Goal: Check status

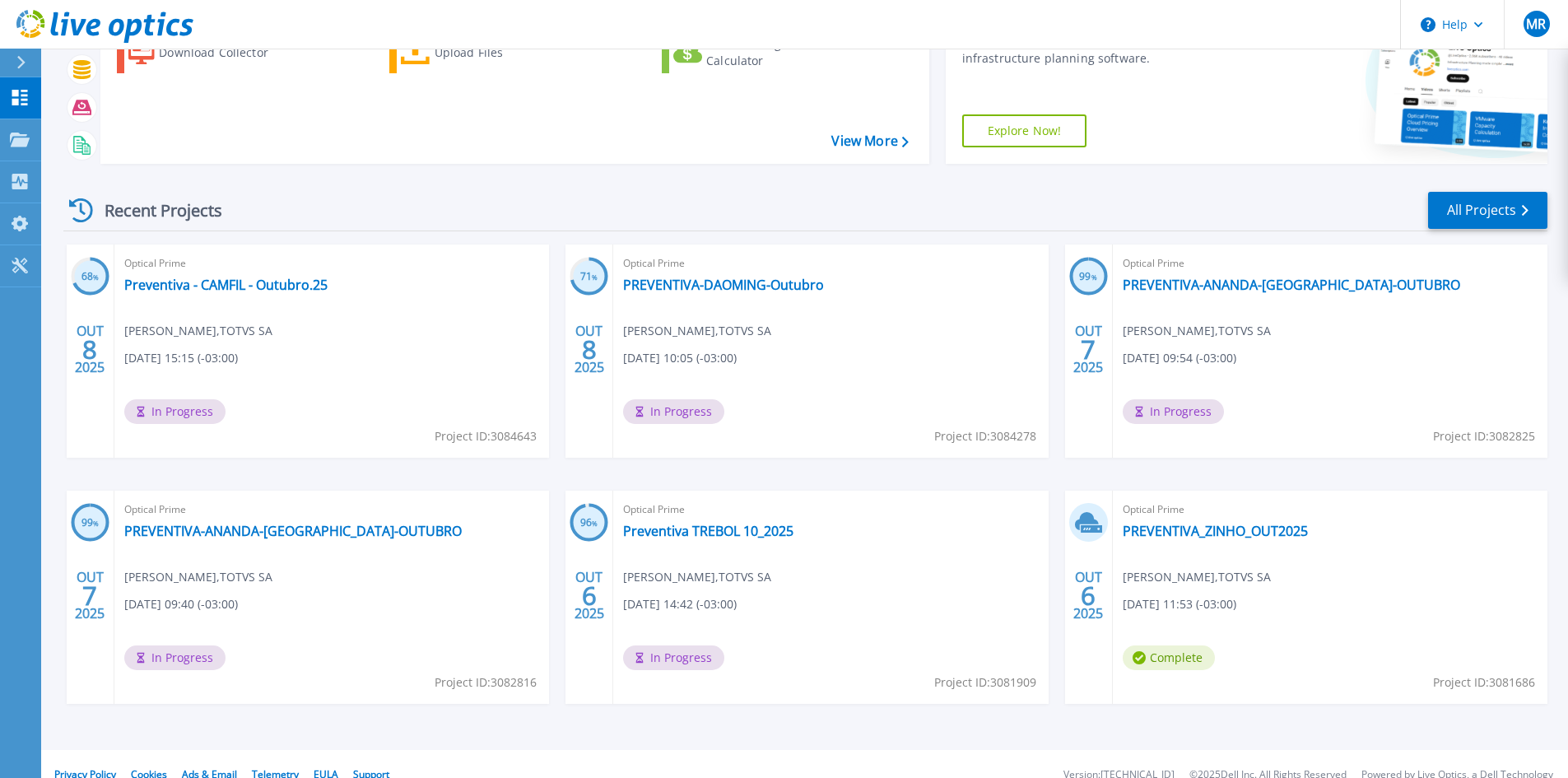
scroll to position [135, 0]
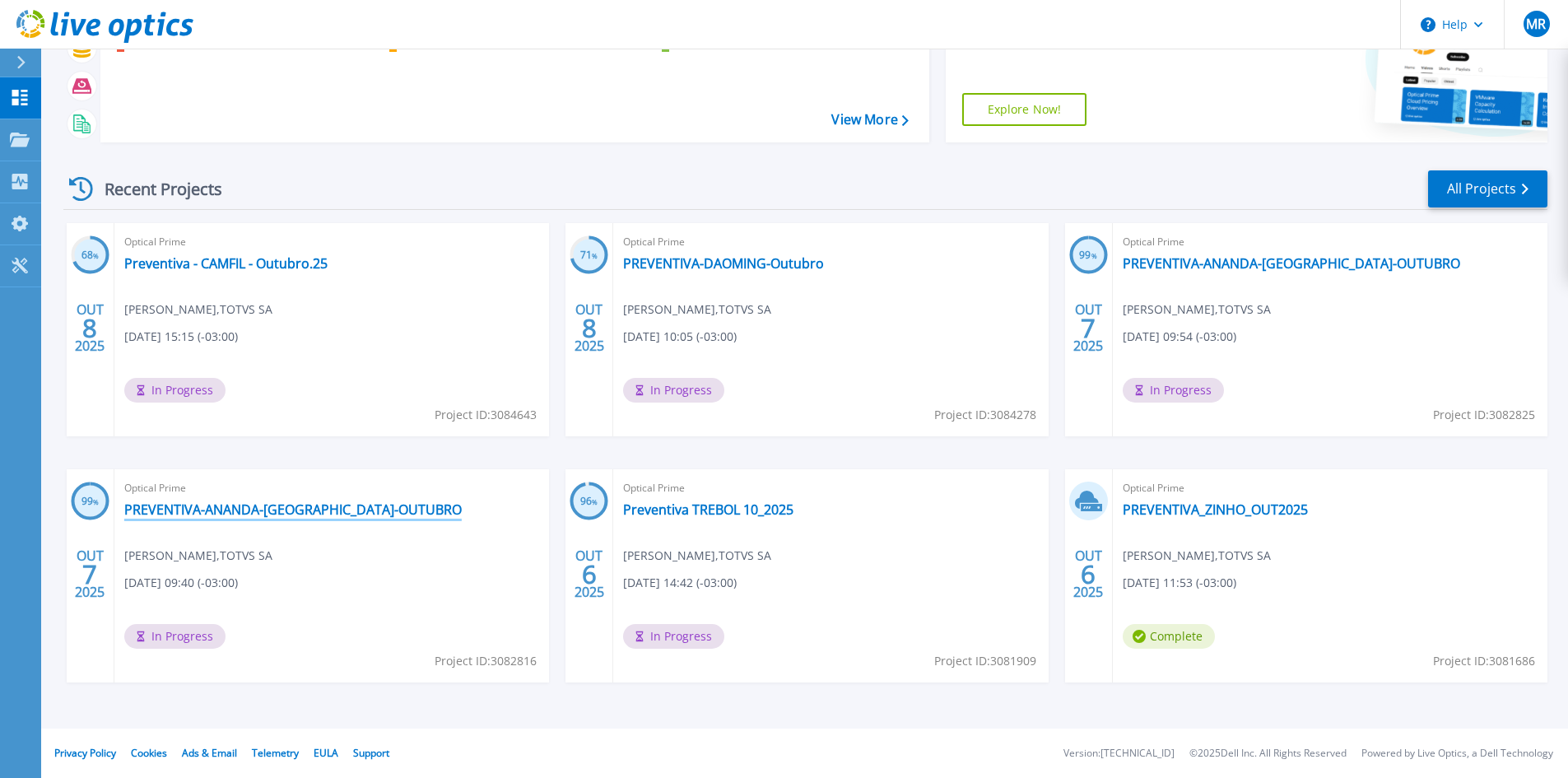
click at [294, 516] on link "PREVENTIVA-ANANDA-[GEOGRAPHIC_DATA]-OUTUBRO" at bounding box center [294, 510] width 338 height 16
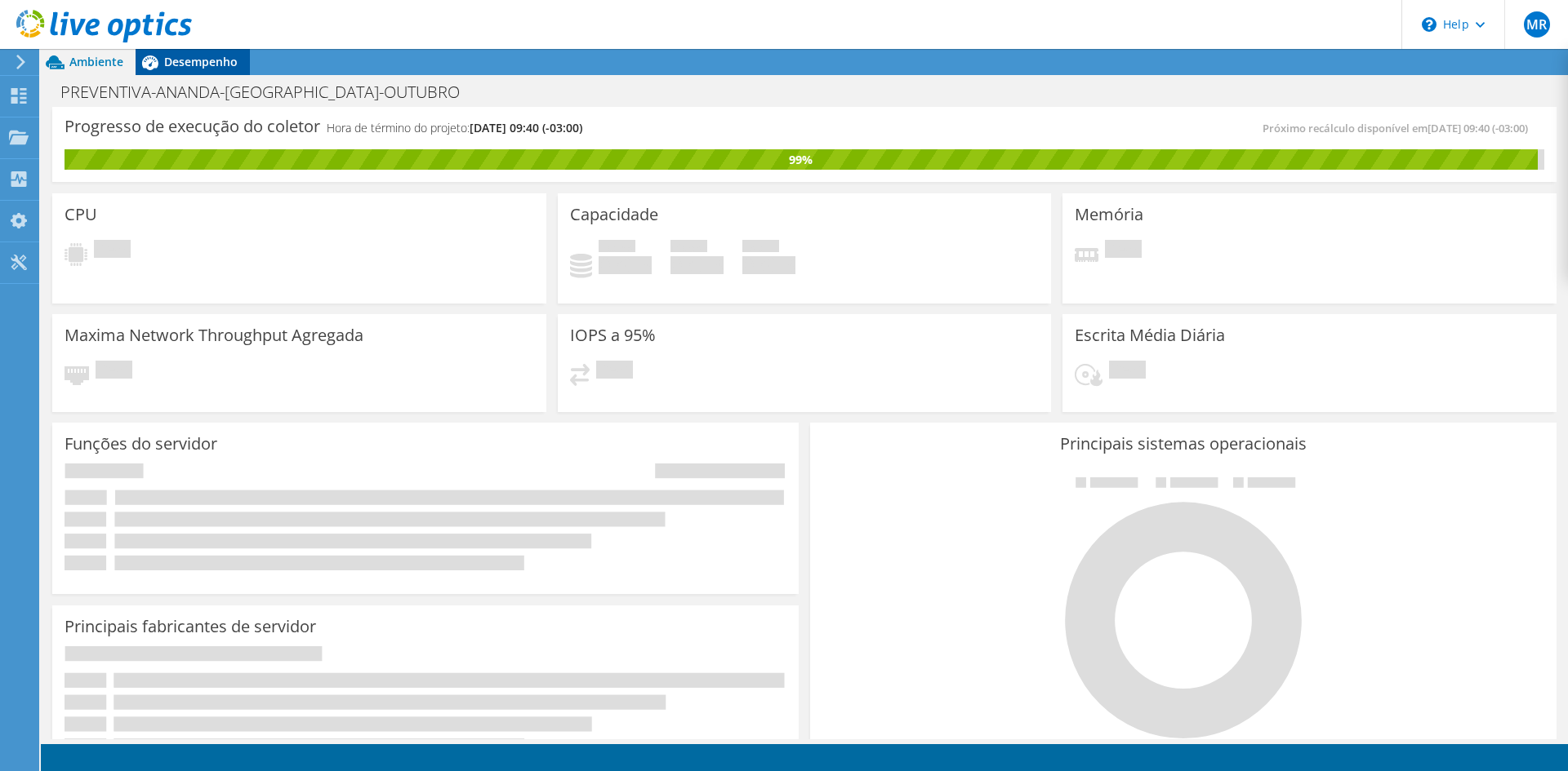
click at [221, 58] on span "Desempenho" at bounding box center [201, 61] width 73 height 15
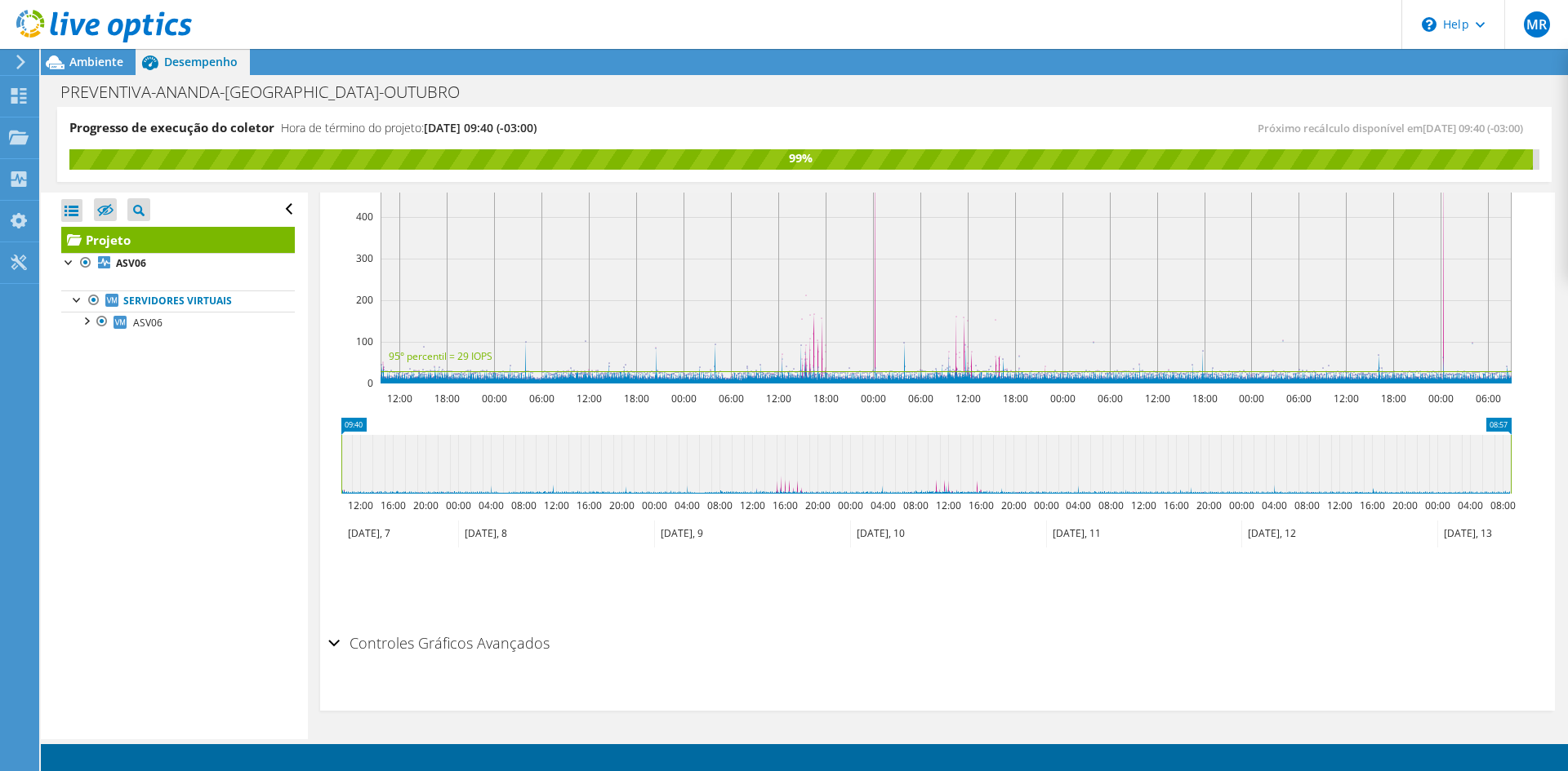
click at [339, 647] on div "Controles Gráficos Avançados" at bounding box center [937, 644] width 1219 height 35
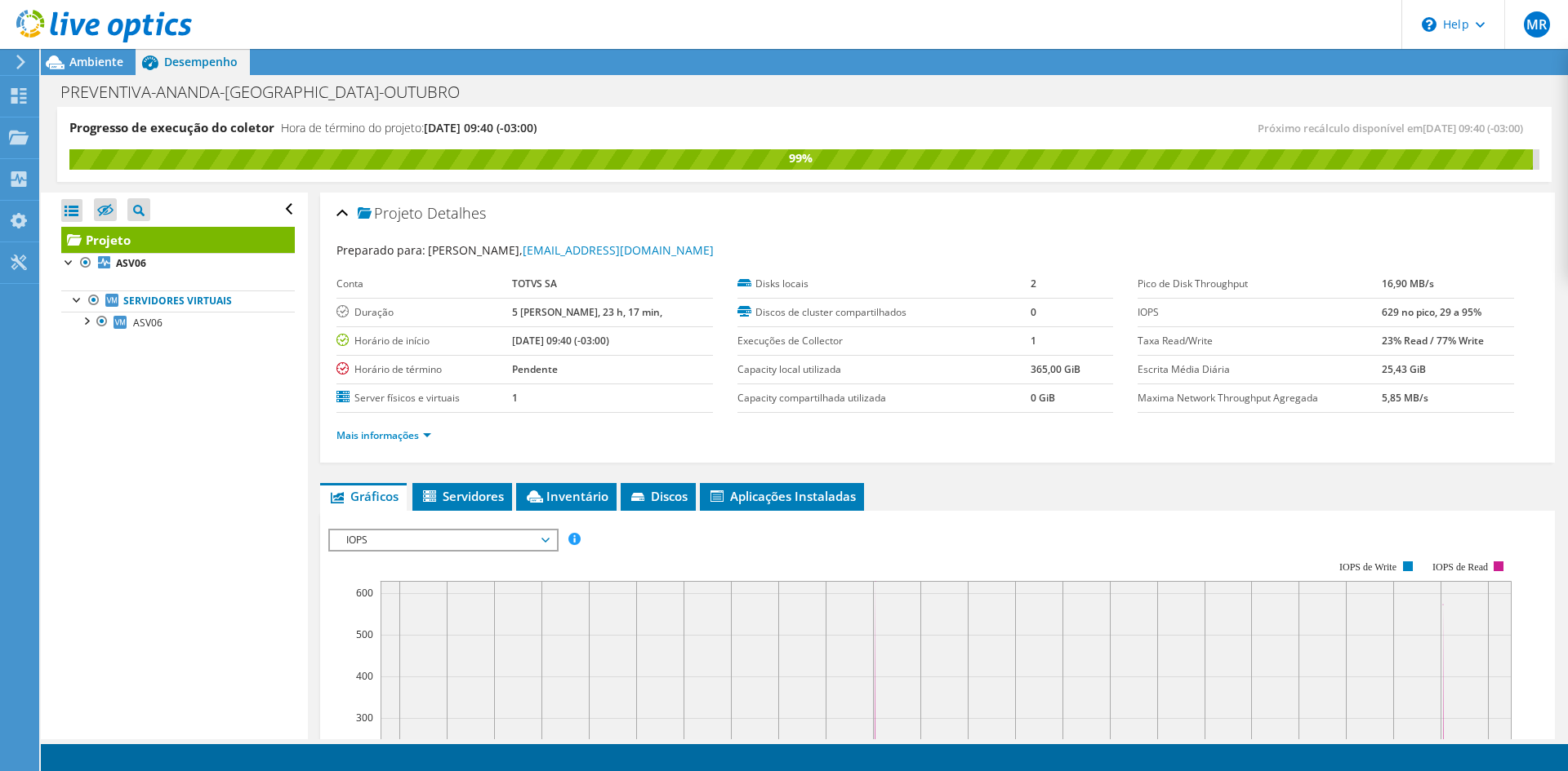
click at [55, 25] on use at bounding box center [104, 26] width 176 height 32
